Goal: Use online tool/utility: Utilize a website feature to perform a specific function

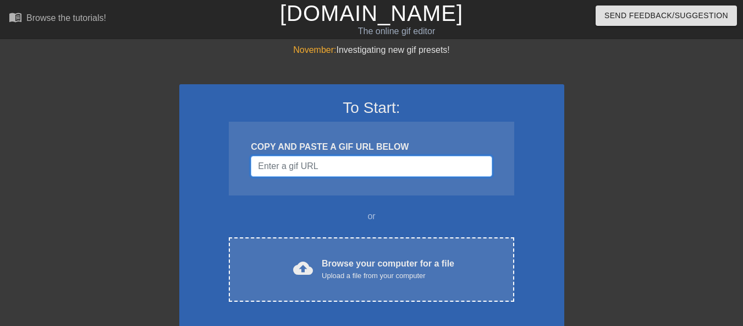
click at [306, 164] on input "Username" at bounding box center [371, 166] width 241 height 21
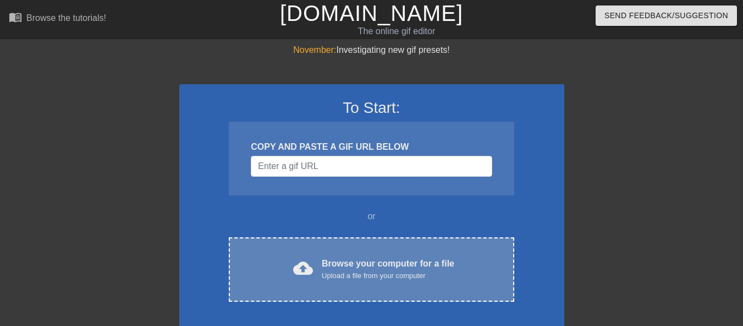
click at [388, 266] on div "Browse your computer for a file Upload a file from your computer" at bounding box center [388, 269] width 133 height 24
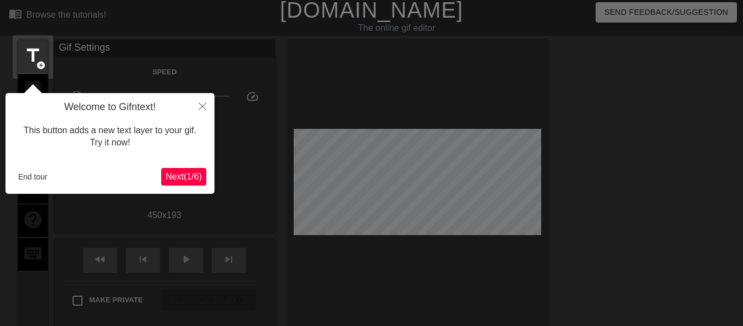
scroll to position [27, 0]
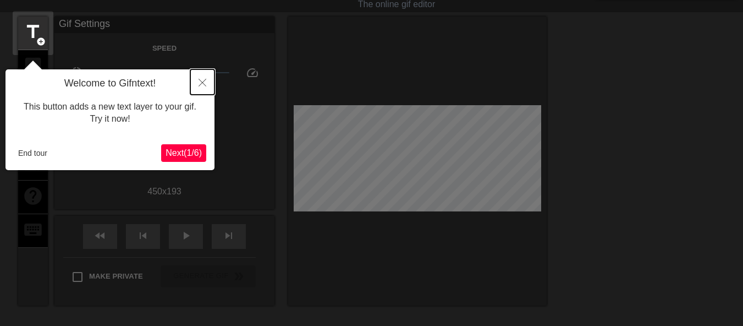
click at [202, 84] on icon "Close" at bounding box center [203, 83] width 8 height 8
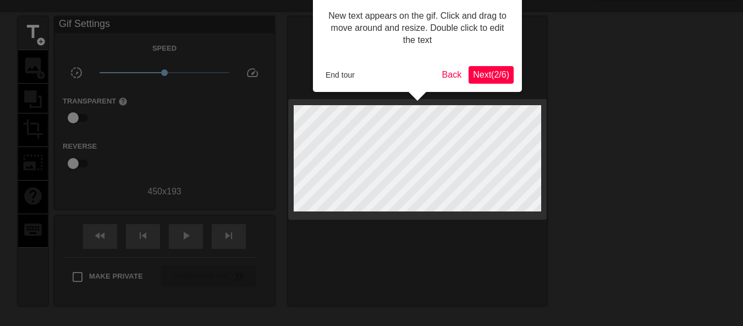
scroll to position [0, 0]
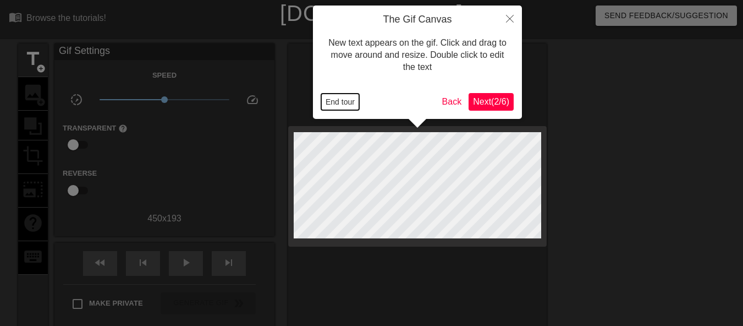
click at [342, 102] on button "End tour" at bounding box center [340, 102] width 38 height 17
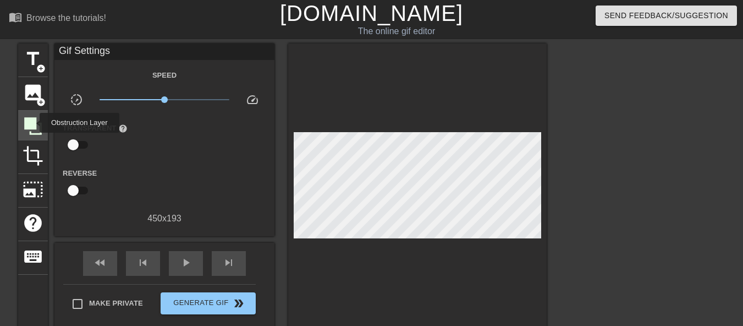
click at [32, 123] on icon at bounding box center [33, 126] width 18 height 18
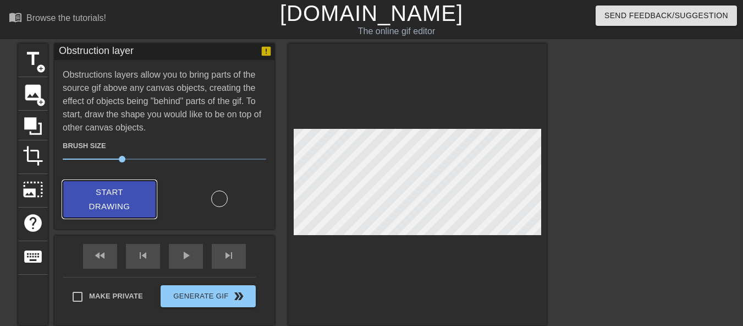
click at [127, 191] on span "Start Drawing" at bounding box center [109, 199] width 67 height 29
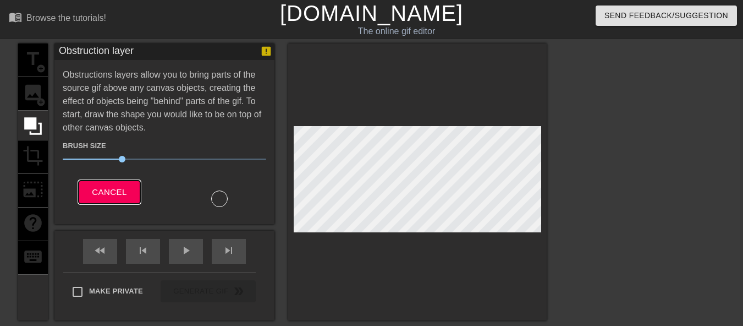
click at [124, 191] on span "Cancel" at bounding box center [109, 192] width 35 height 14
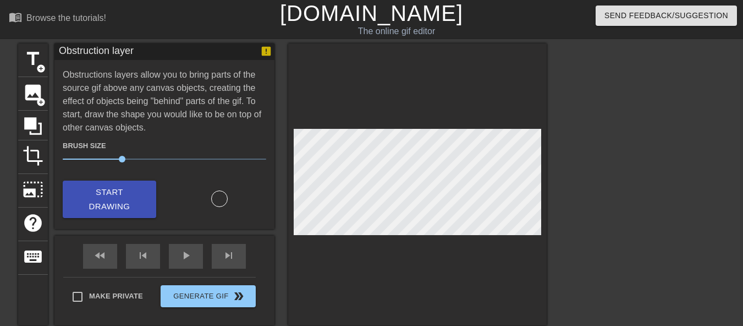
click at [219, 198] on div at bounding box center [219, 198] width 17 height 17
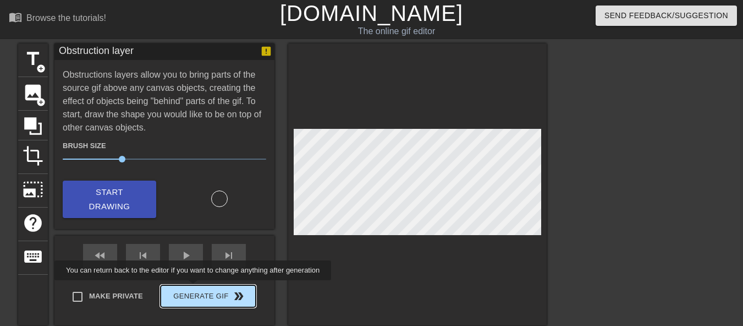
click at [194, 288] on div "Make Private Generate Gif double_arrow" at bounding box center [159, 298] width 193 height 43
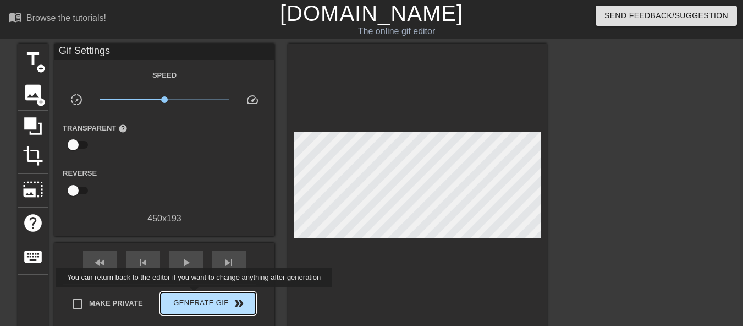
click at [195, 296] on span "Generate Gif double_arrow" at bounding box center [208, 302] width 86 height 13
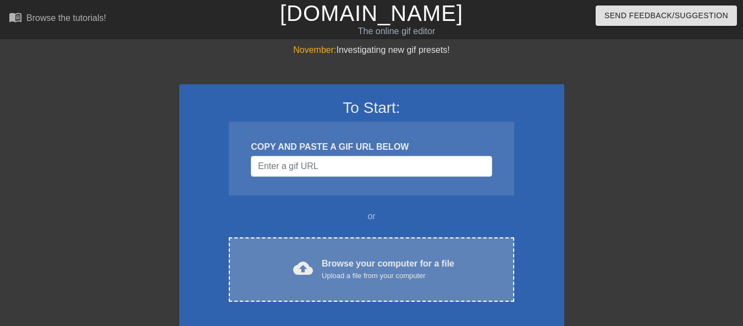
click at [381, 275] on div "Upload a file from your computer" at bounding box center [388, 275] width 133 height 11
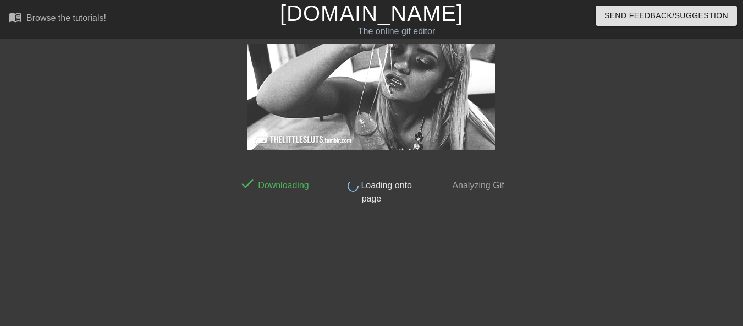
click at [697, 203] on div "done Downloading done Loading onto page done Analyzing Gif" at bounding box center [371, 208] width 743 height 330
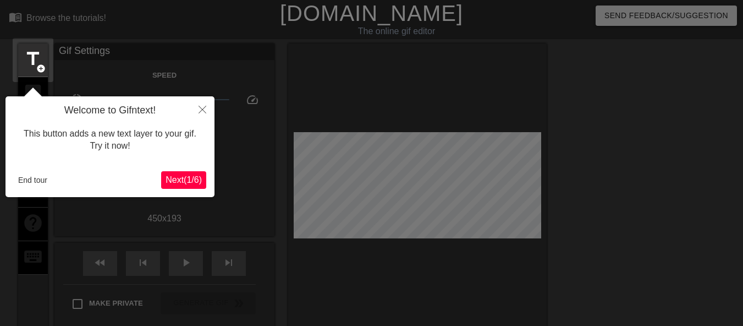
scroll to position [27, 0]
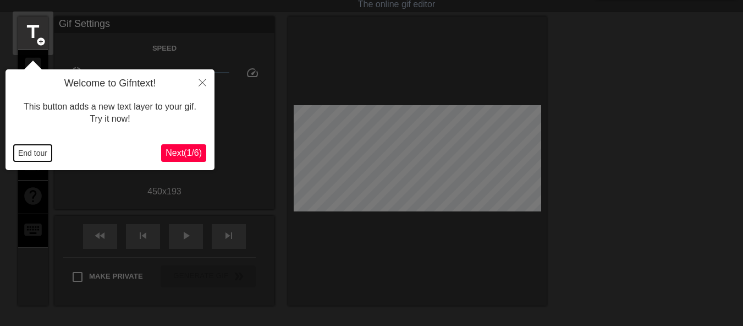
click at [43, 153] on button "End tour" at bounding box center [33, 153] width 38 height 17
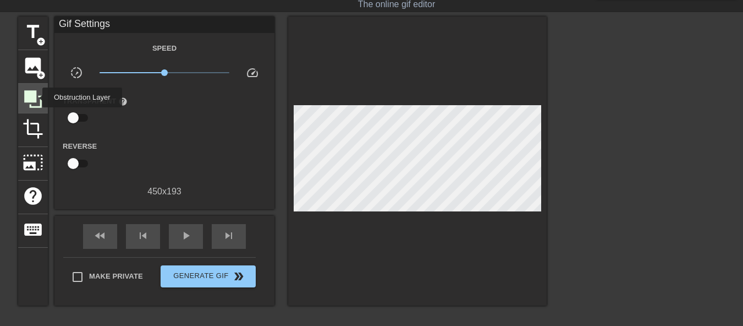
click at [35, 97] on icon at bounding box center [33, 99] width 18 height 18
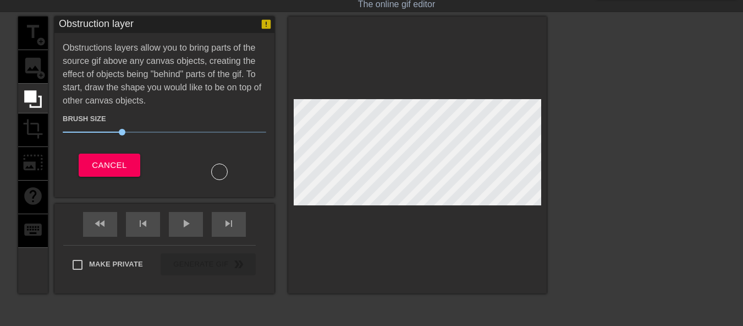
click at [32, 130] on div "title add_circle image add_circle crop photo_size_select_large help keyboard" at bounding box center [33, 155] width 30 height 277
drag, startPoint x: 121, startPoint y: 131, endPoint x: 164, endPoint y: 129, distance: 42.9
click at [164, 129] on span "50" at bounding box center [163, 132] width 7 height 7
click at [29, 70] on div "title add_circle image add_circle crop photo_size_select_large help keyboard" at bounding box center [33, 155] width 30 height 277
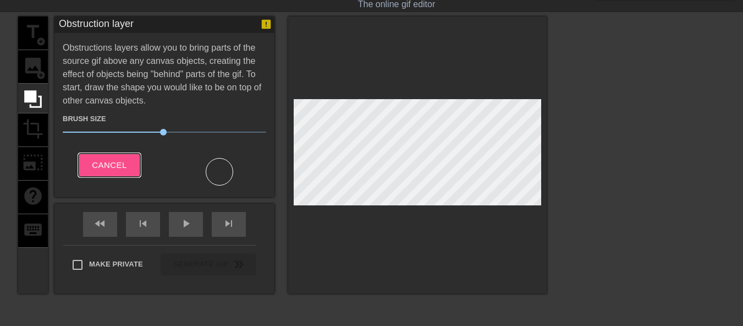
click at [109, 167] on span "Cancel" at bounding box center [109, 165] width 35 height 14
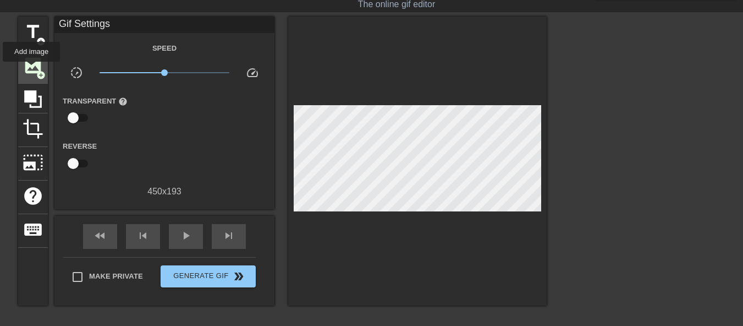
click at [31, 69] on span "image" at bounding box center [33, 65] width 21 height 21
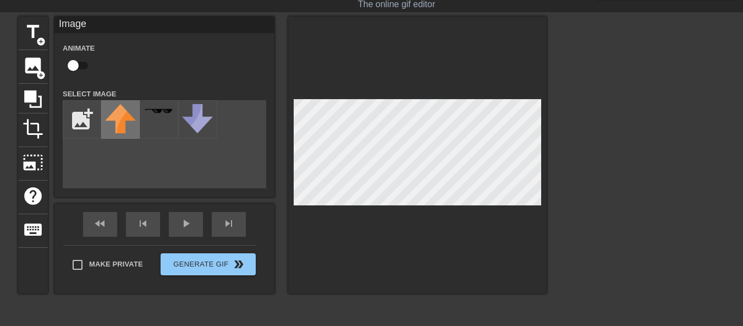
click at [114, 120] on img at bounding box center [120, 118] width 31 height 29
click at [157, 117] on div at bounding box center [159, 119] width 39 height 39
click at [84, 121] on input "file" at bounding box center [81, 119] width 37 height 37
click at [29, 122] on span "crop" at bounding box center [33, 128] width 21 height 21
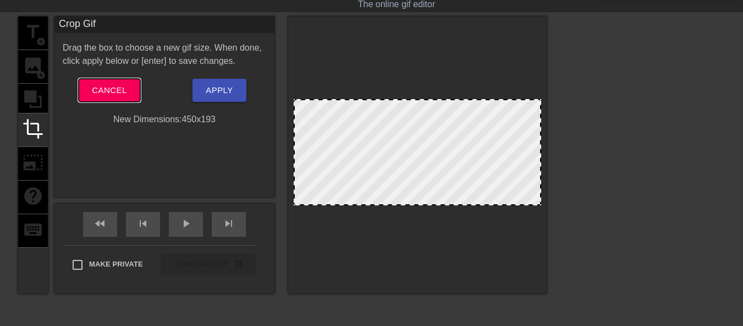
click at [116, 83] on button "Cancel" at bounding box center [109, 90] width 61 height 23
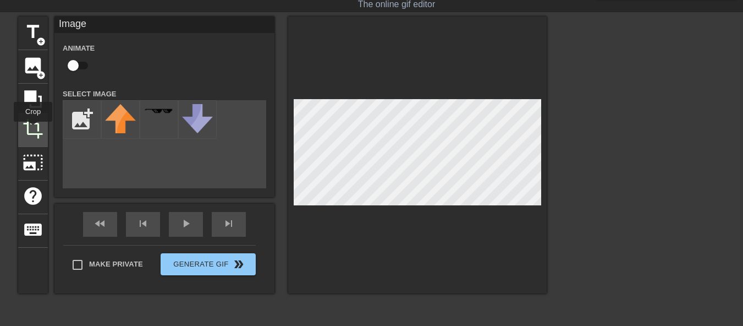
click at [33, 129] on span "crop" at bounding box center [33, 128] width 21 height 21
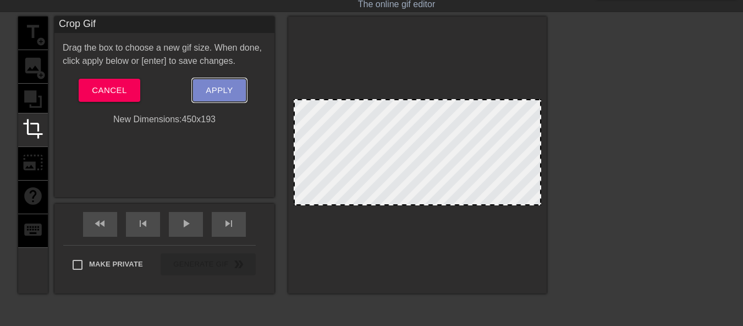
click at [226, 86] on span "Apply" at bounding box center [219, 90] width 27 height 14
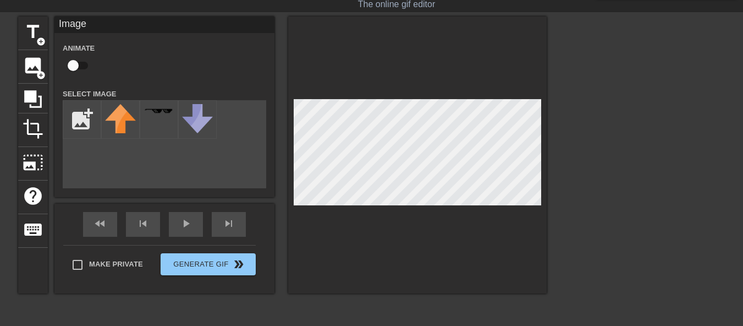
click at [389, 288] on div at bounding box center [417, 155] width 259 height 277
click at [31, 130] on span "crop" at bounding box center [33, 128] width 21 height 21
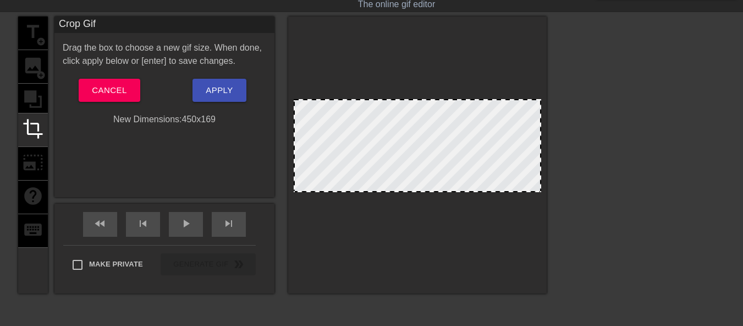
drag, startPoint x: 428, startPoint y: 202, endPoint x: 429, endPoint y: 189, distance: 13.2
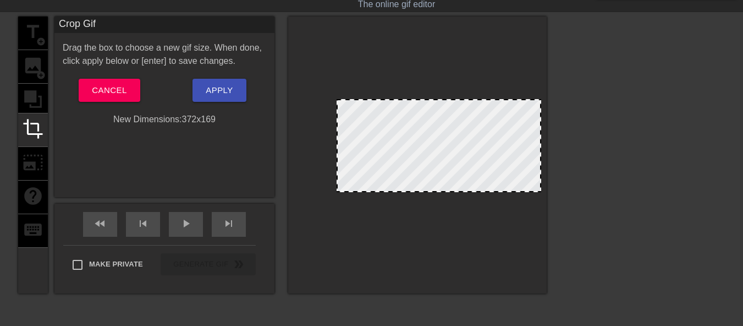
drag, startPoint x: 297, startPoint y: 152, endPoint x: 340, endPoint y: 151, distance: 42.9
click at [223, 89] on span "Apply" at bounding box center [219, 90] width 27 height 14
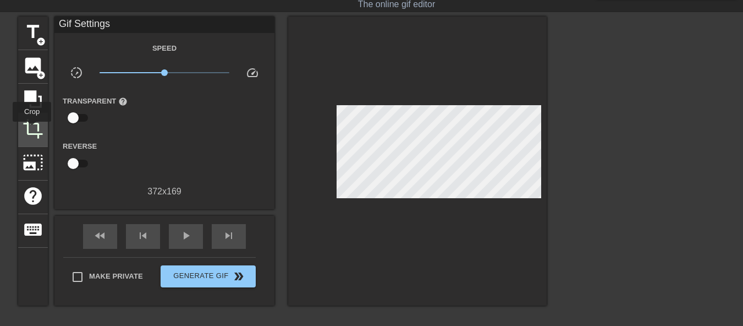
click at [32, 129] on span "crop" at bounding box center [33, 128] width 21 height 21
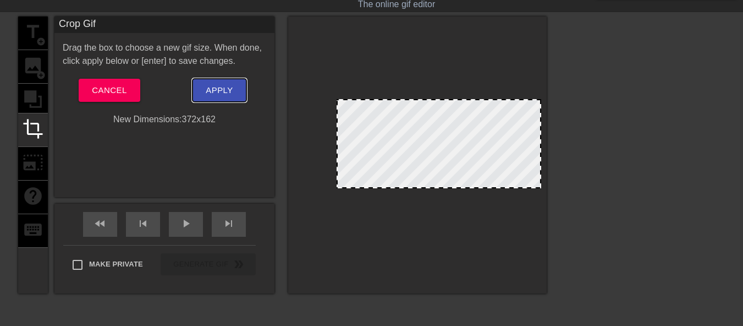
click at [227, 85] on span "Apply" at bounding box center [219, 90] width 27 height 14
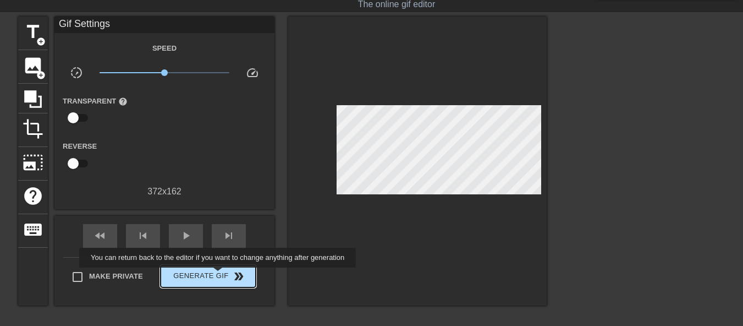
click at [213, 273] on span "Generate Gif double_arrow" at bounding box center [208, 276] width 86 height 13
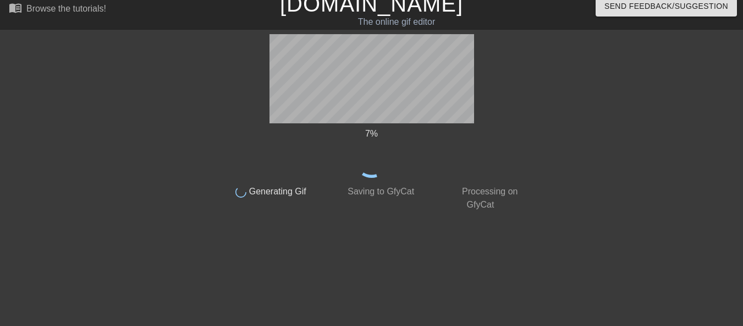
scroll to position [0, 0]
